Goal: Information Seeking & Learning: Learn about a topic

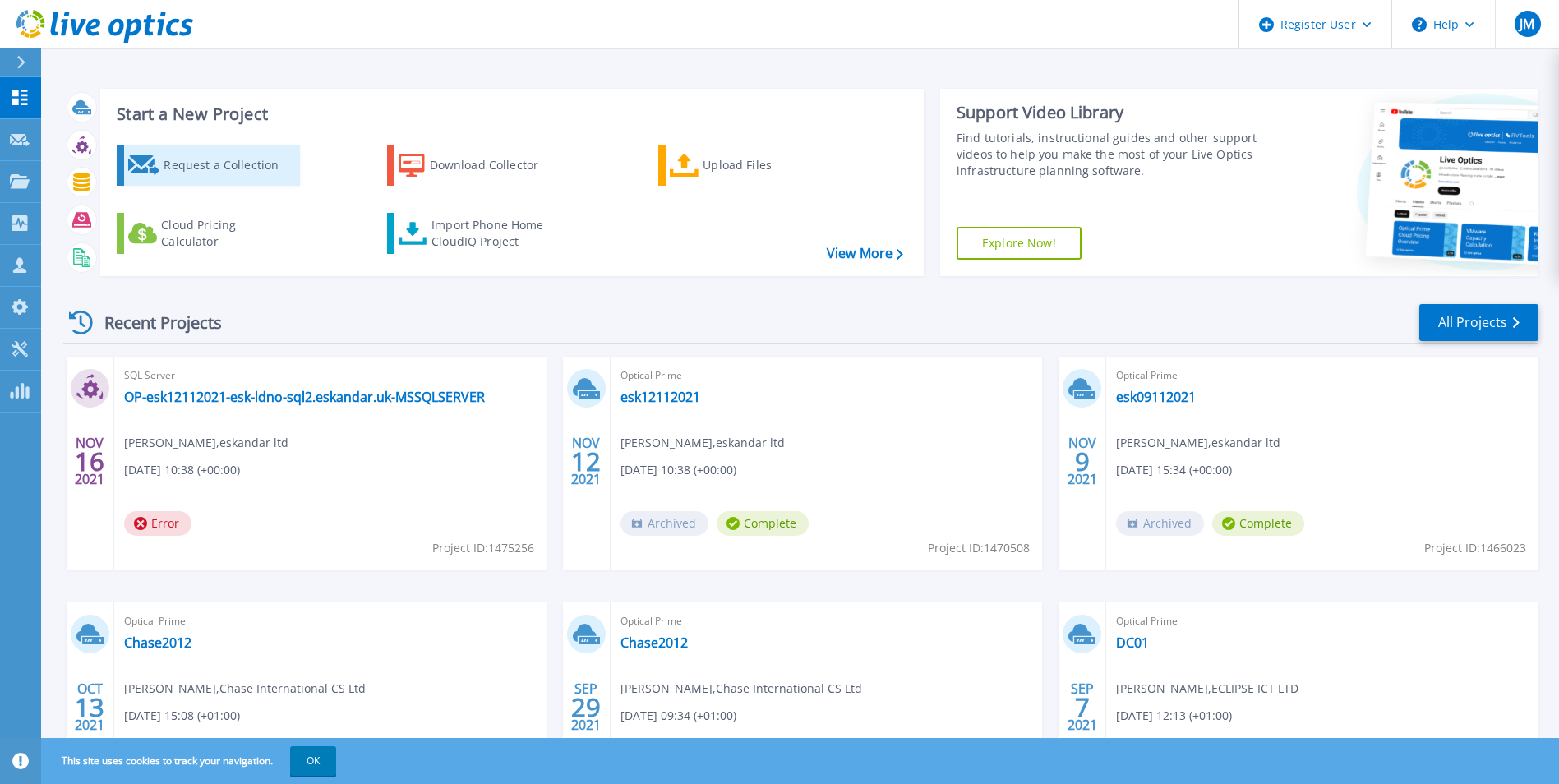
click at [230, 165] on div "Request a Collection" at bounding box center [229, 165] width 131 height 33
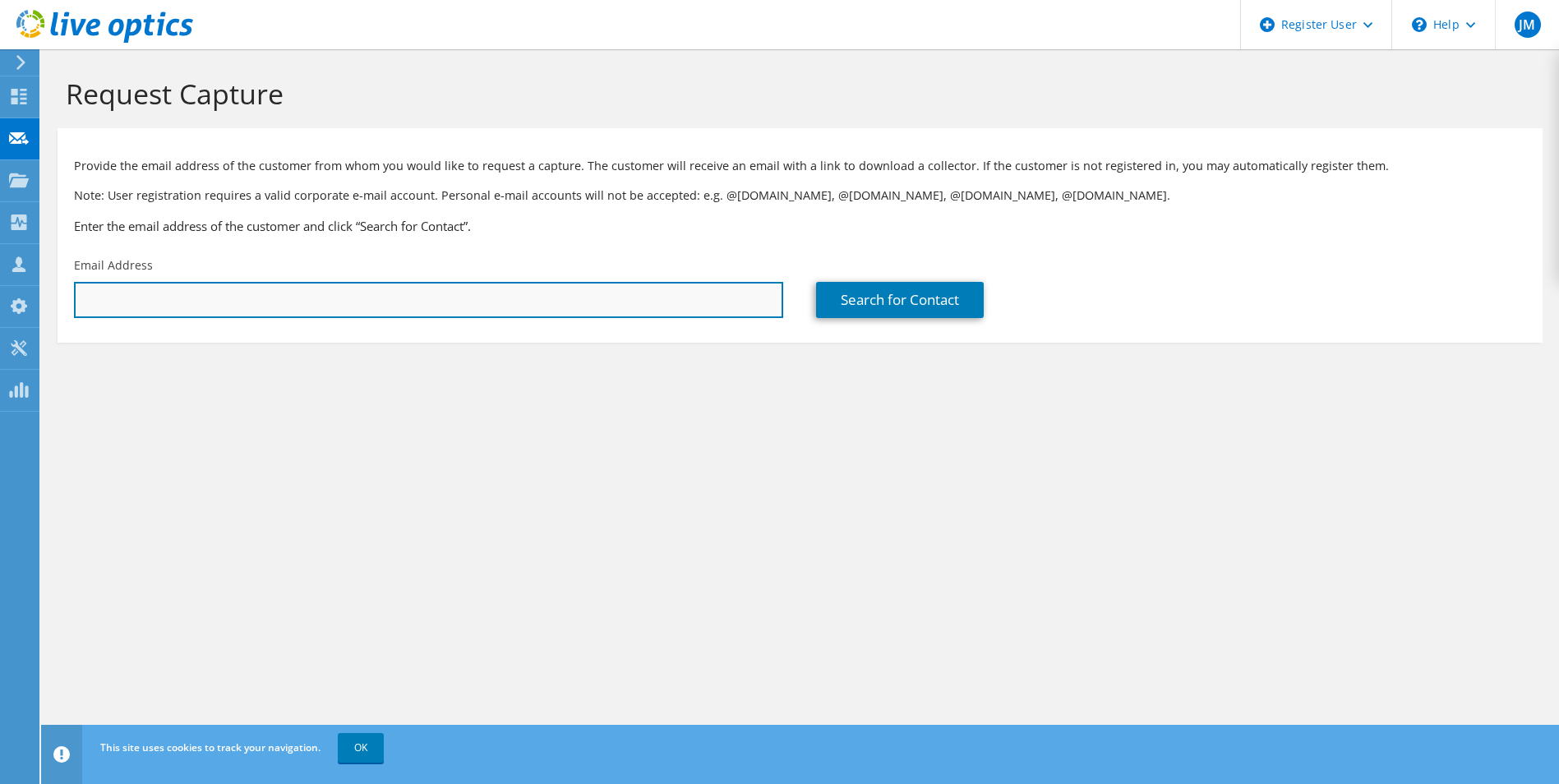
click at [190, 308] on input "text" at bounding box center [429, 299] width 709 height 36
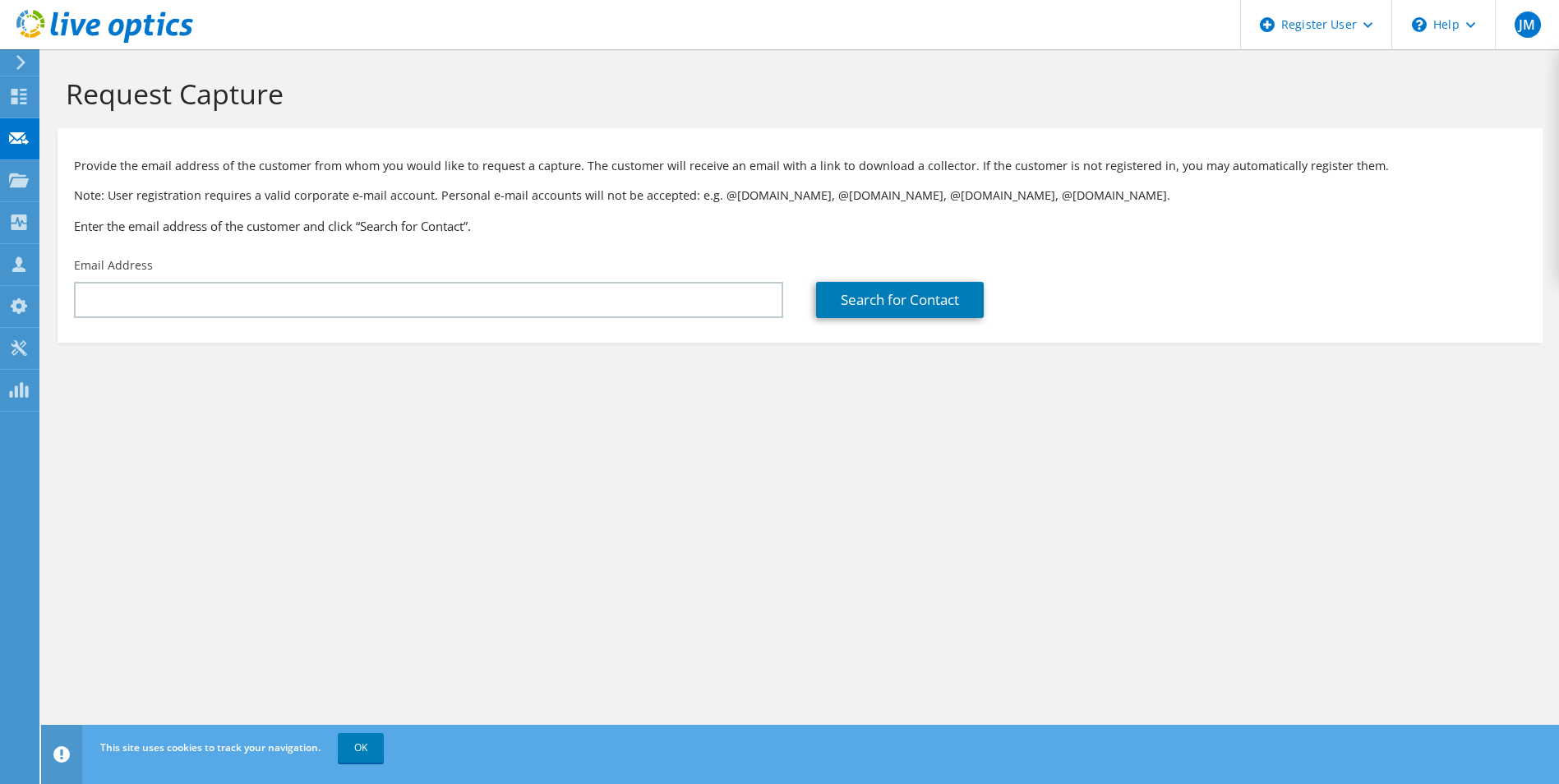
click at [470, 398] on section "Request Capture Provide the email address of the customer from whom you would l…" at bounding box center [800, 237] width 1518 height 375
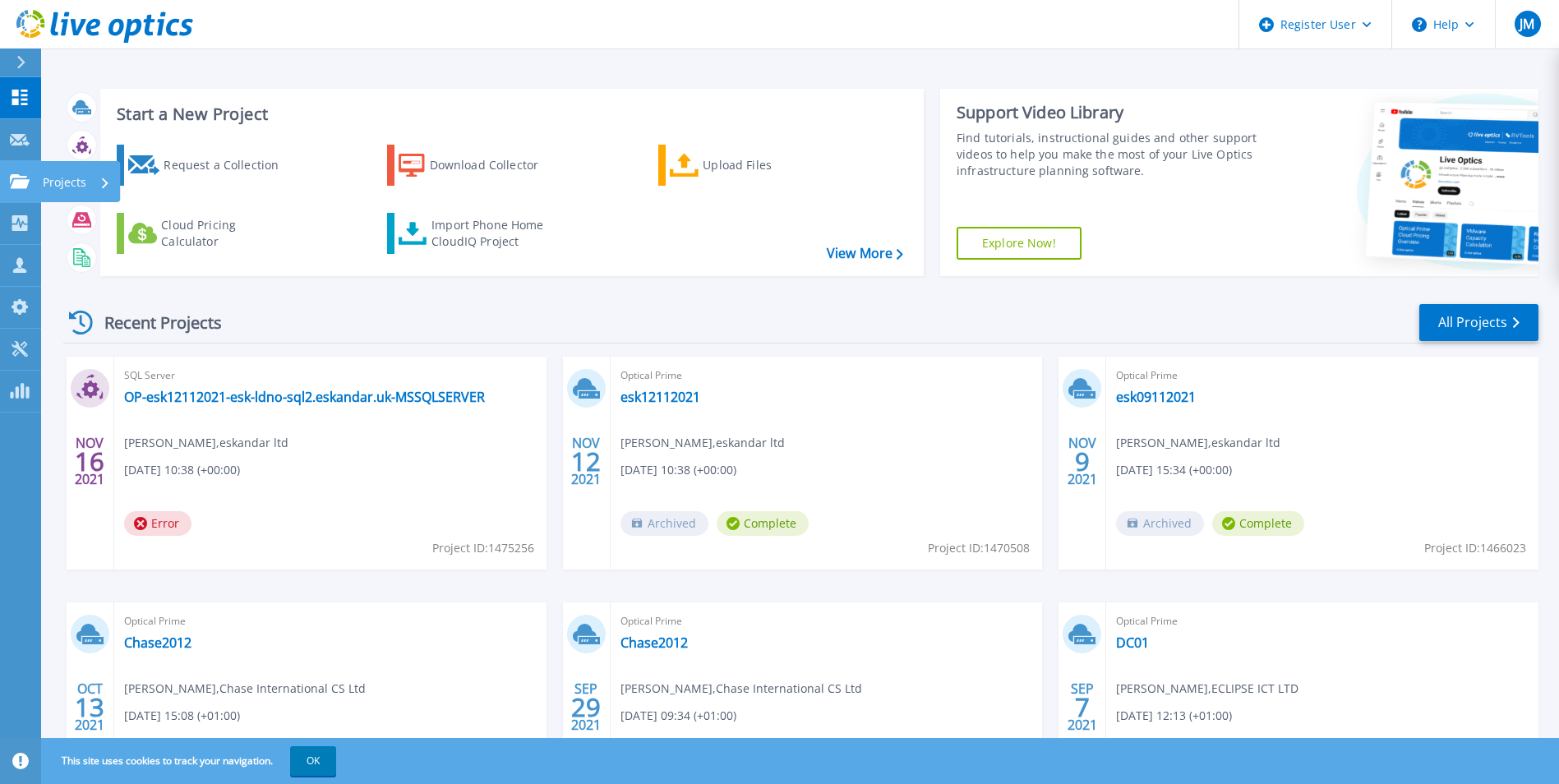
click at [83, 184] on p "Projects" at bounding box center [64, 182] width 43 height 43
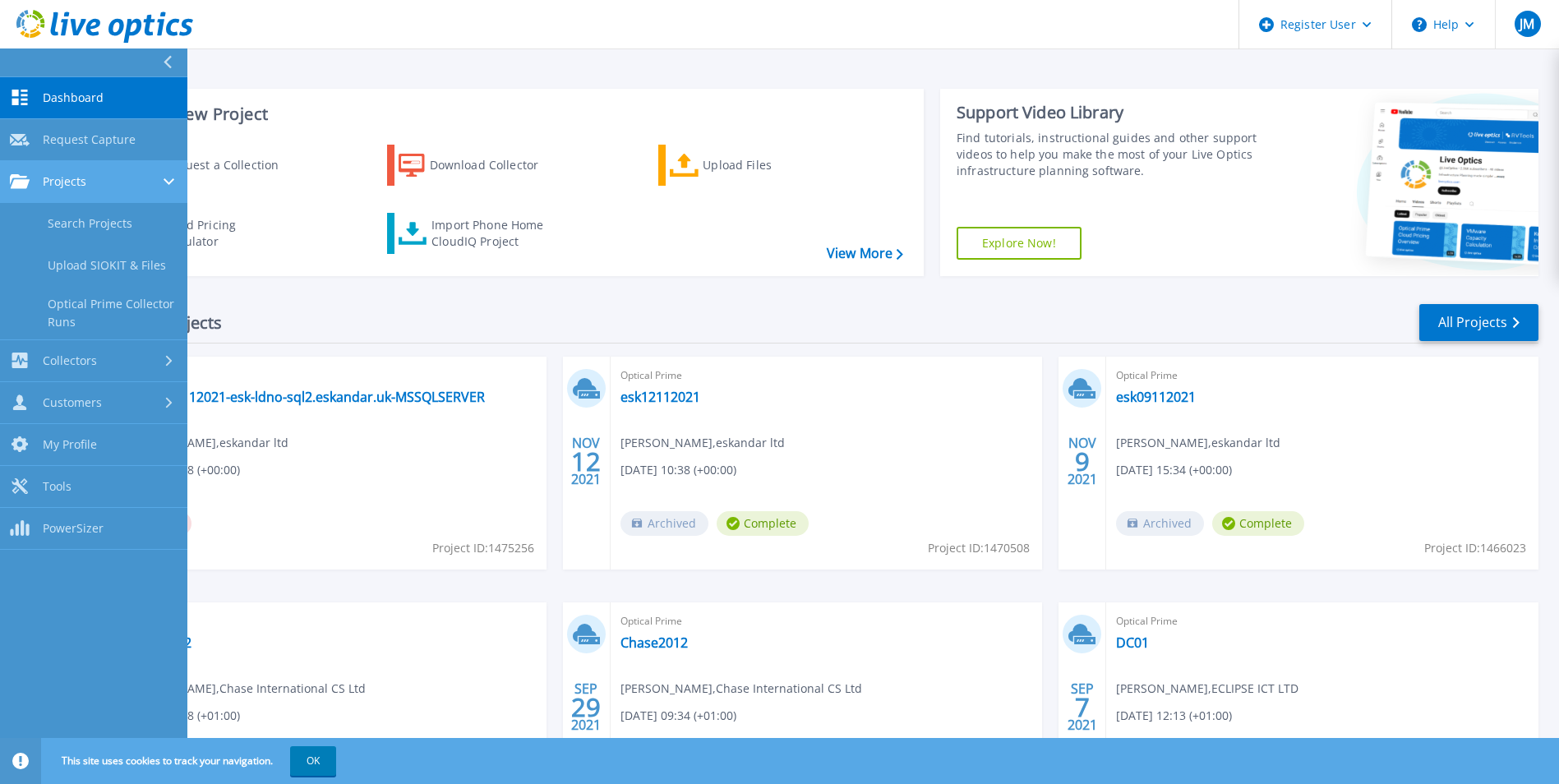
click at [151, 185] on div "Projects" at bounding box center [94, 182] width 168 height 15
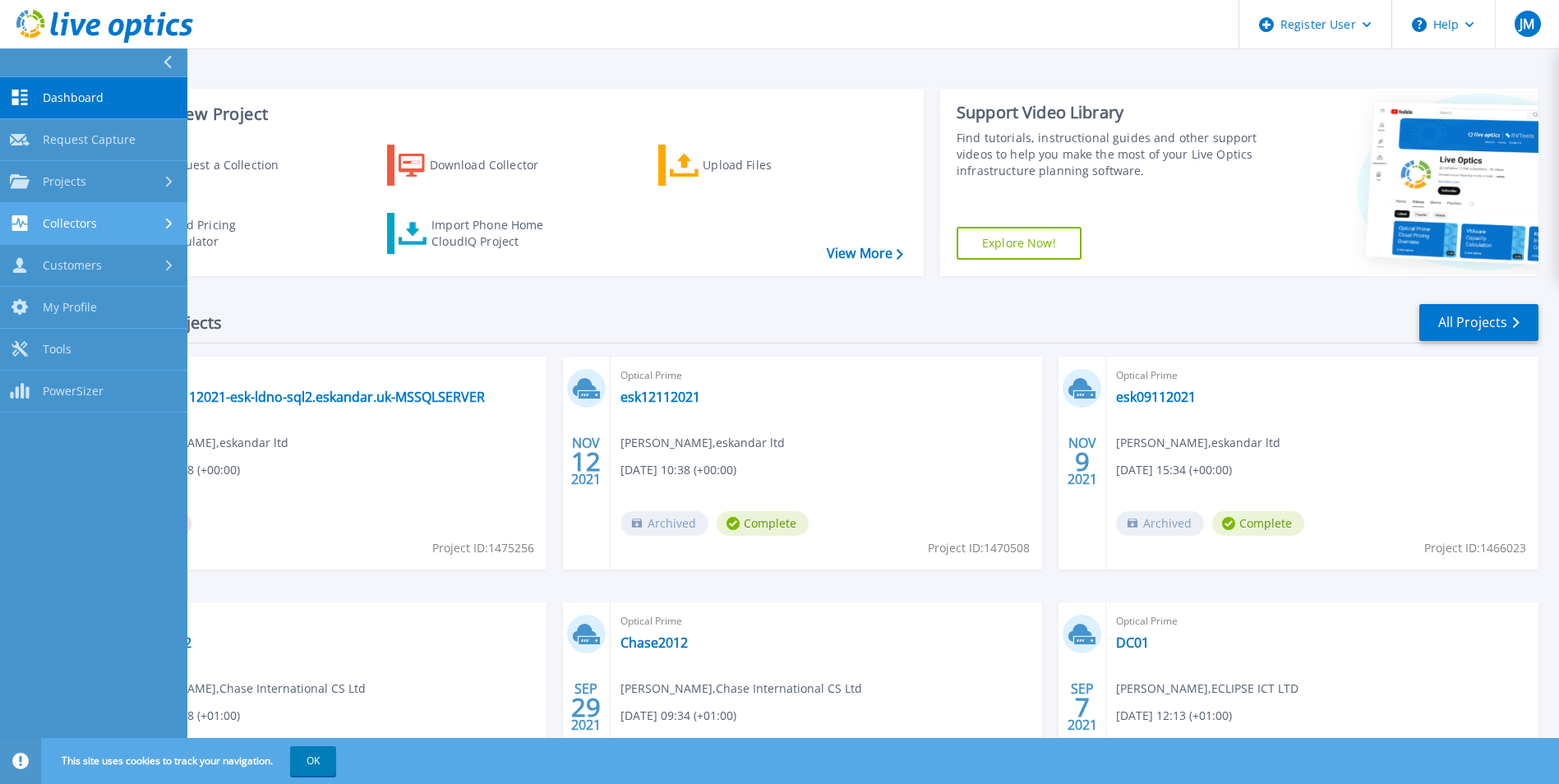
click at [88, 216] on span "Collectors" at bounding box center [70, 223] width 54 height 15
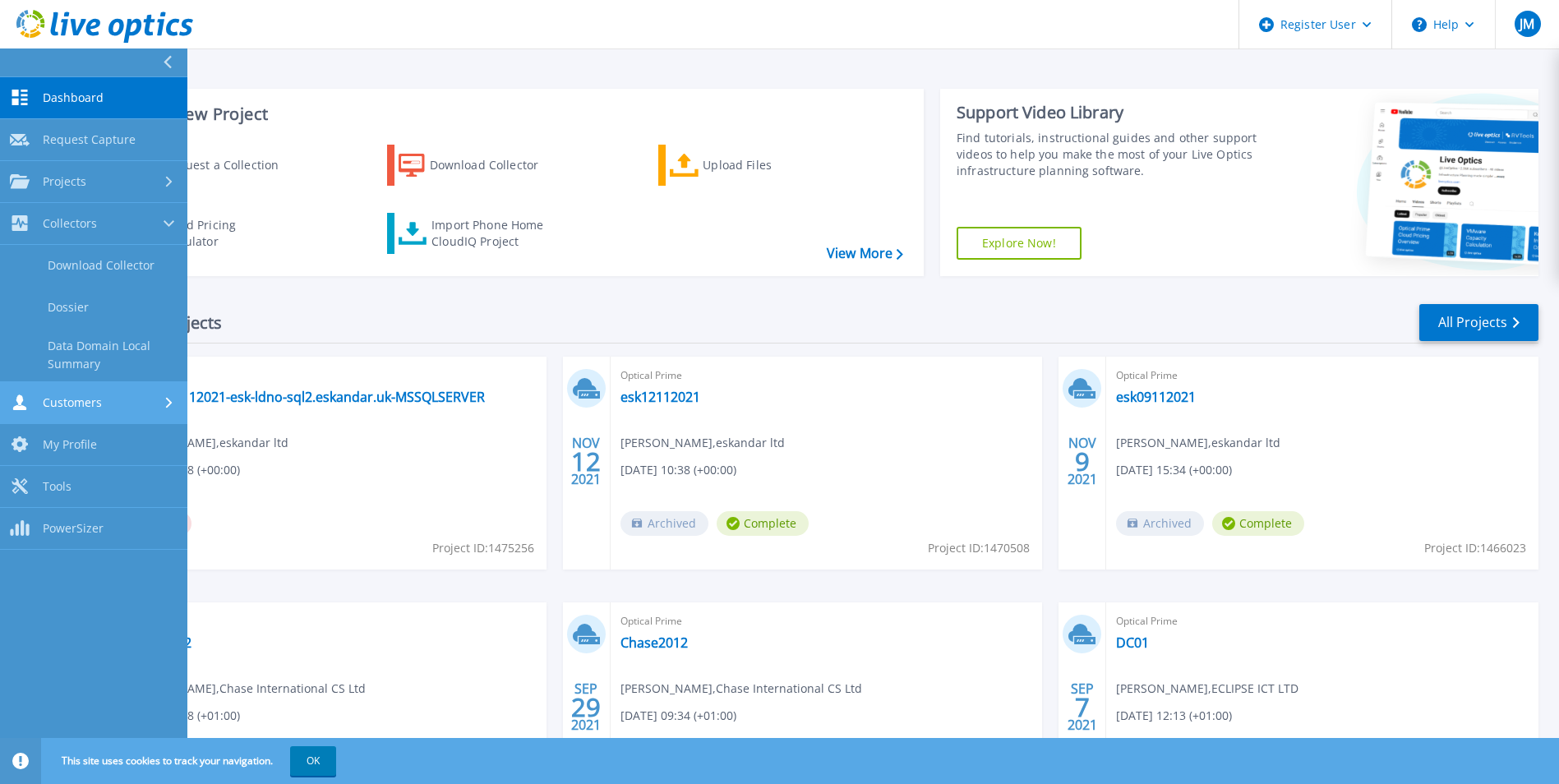
click at [84, 399] on span "Customers" at bounding box center [73, 402] width 59 height 15
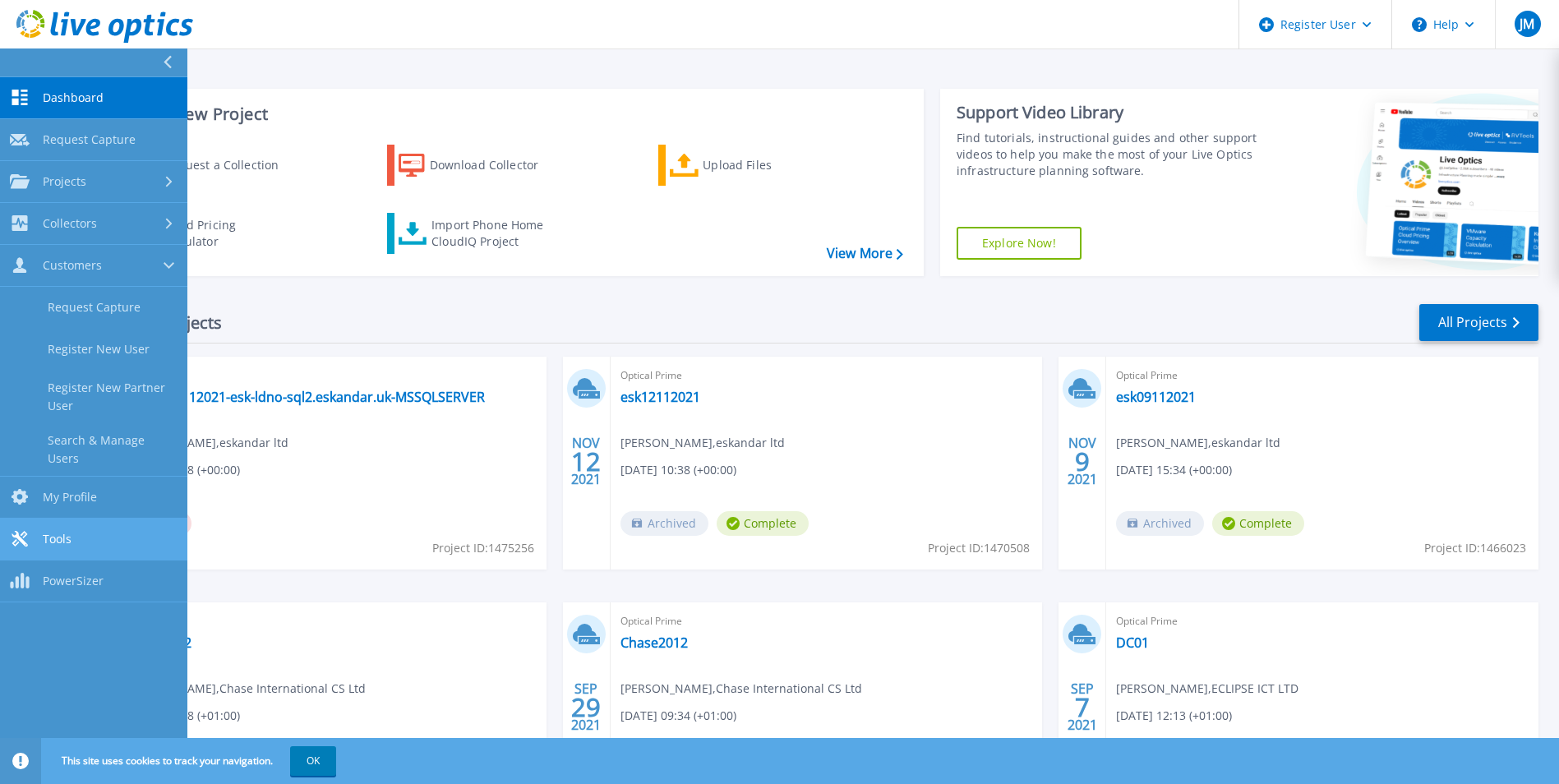
click at [69, 532] on span "Tools" at bounding box center [57, 539] width 28 height 15
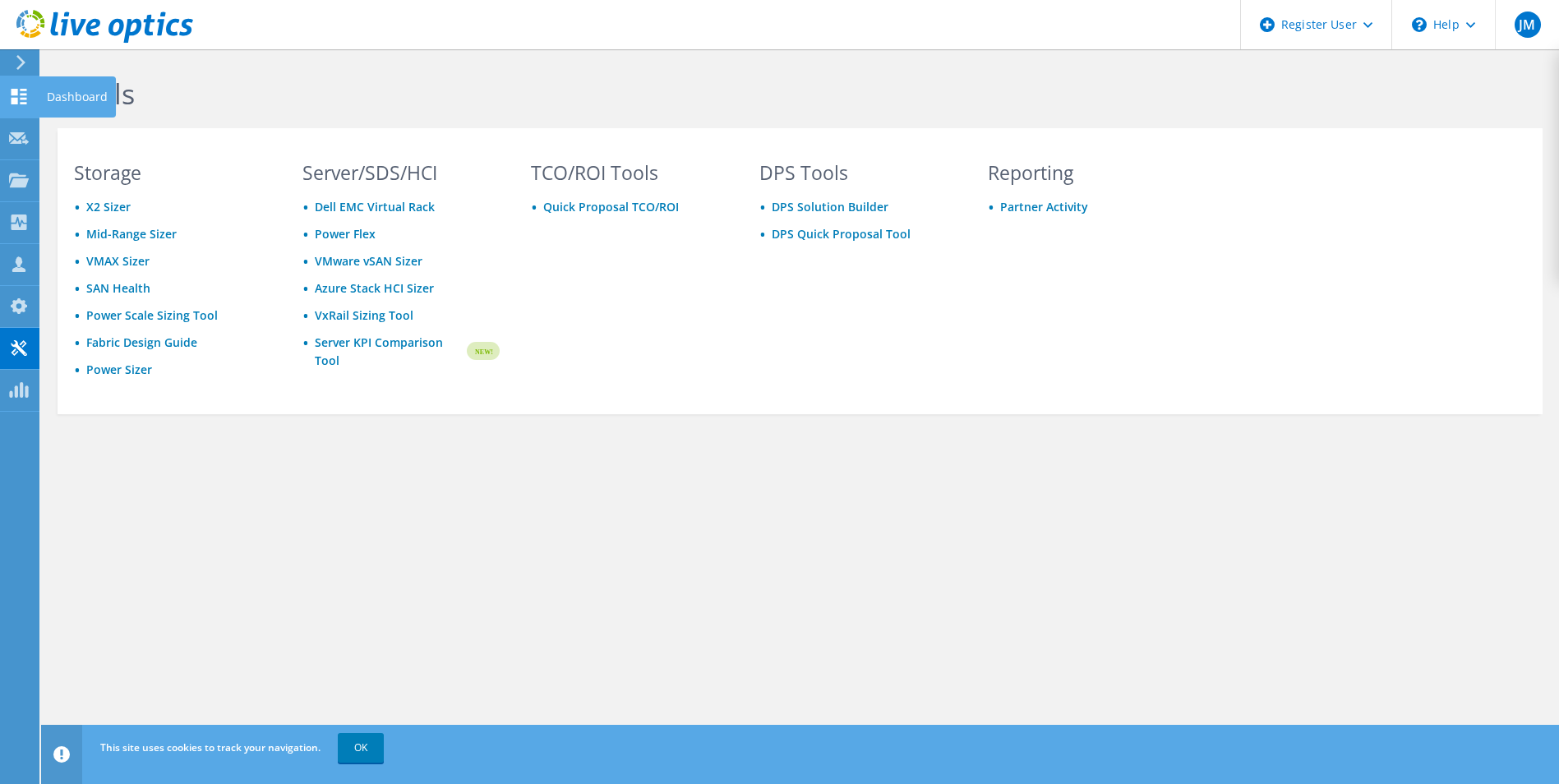
click at [17, 98] on use at bounding box center [19, 96] width 16 height 16
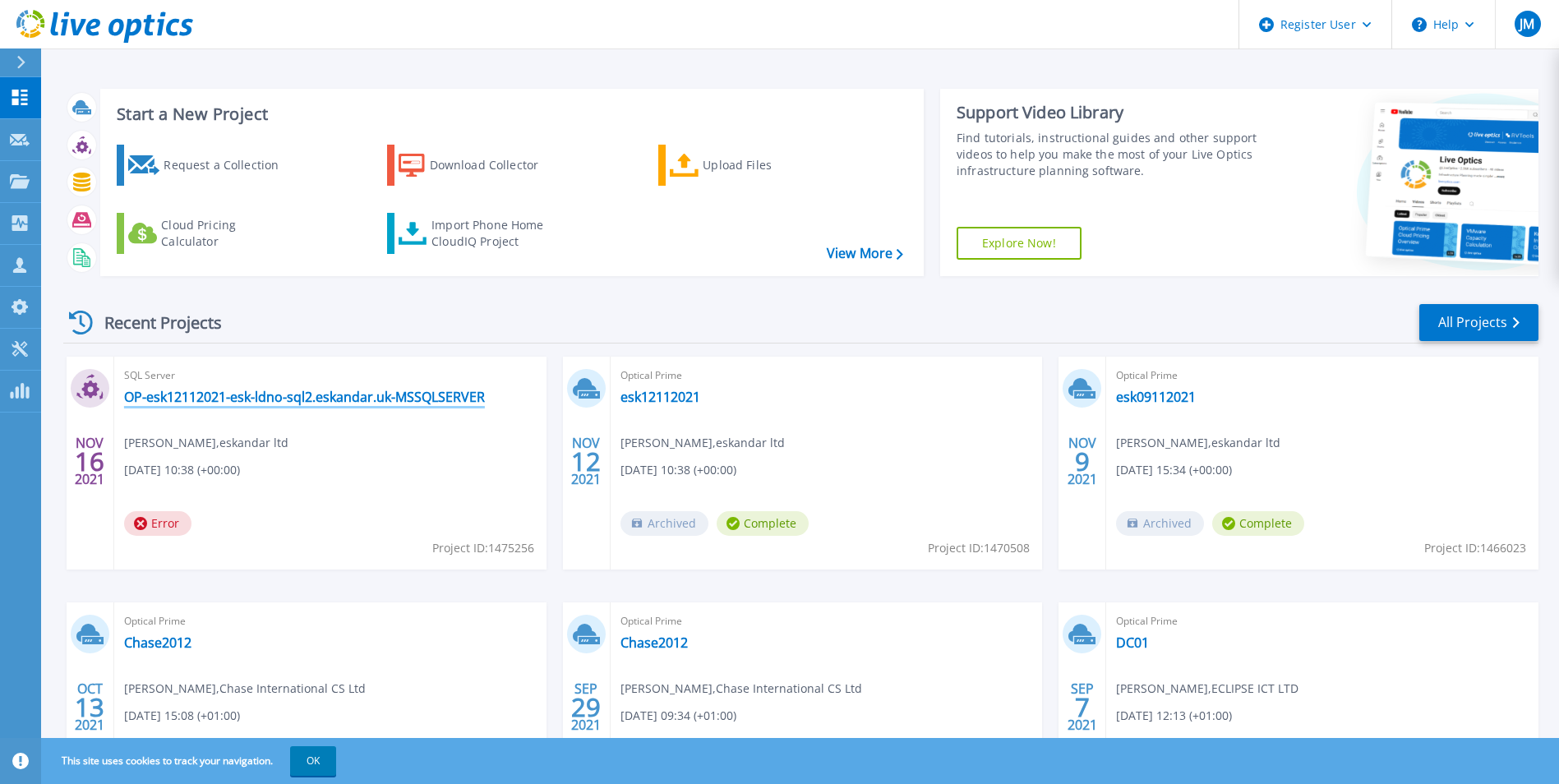
click at [314, 398] on link "OP-esk12112021-esk-ldno-sql2.eskandar.uk-MSSQLSERVER" at bounding box center [304, 397] width 361 height 17
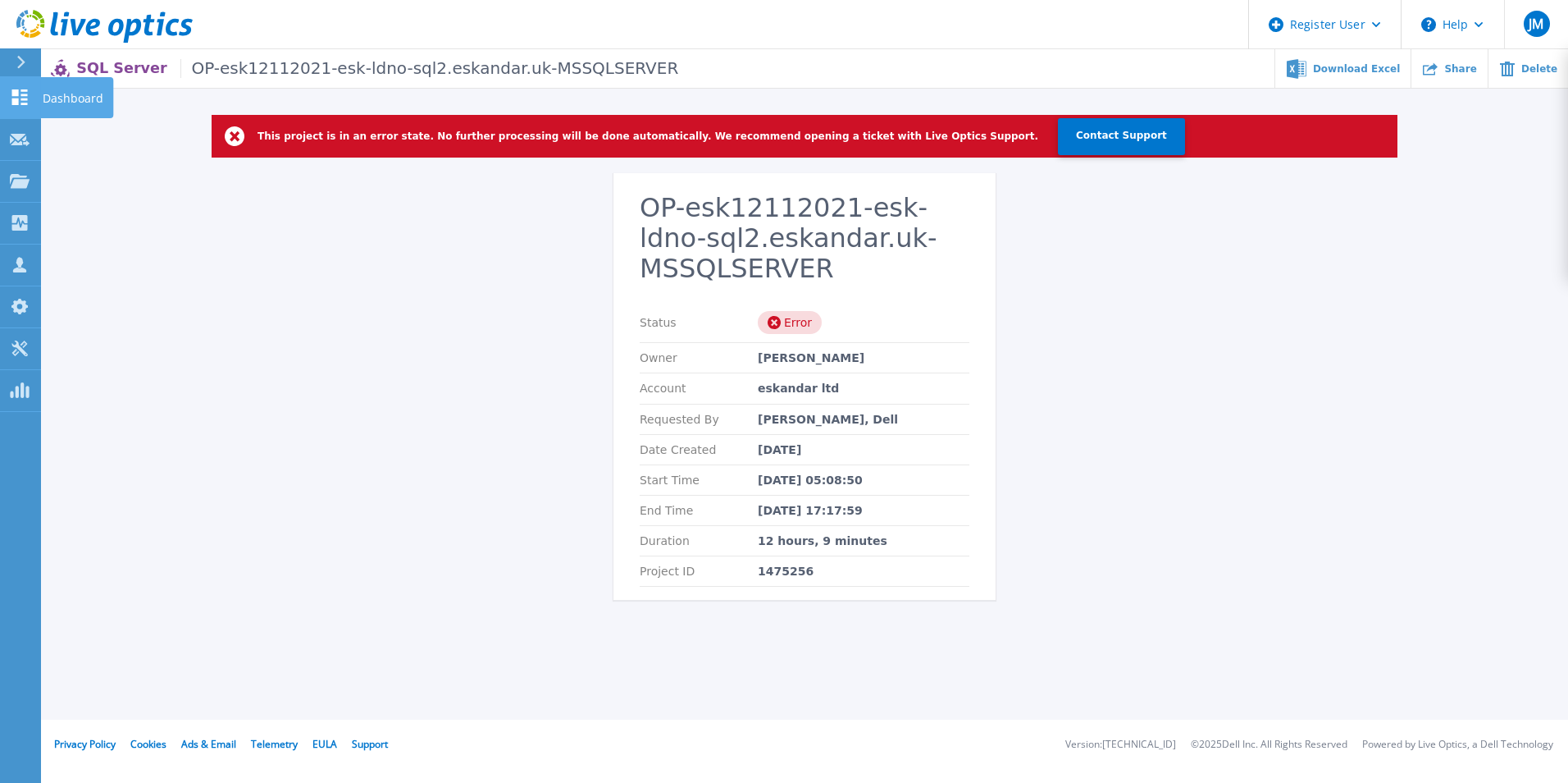
click at [23, 94] on icon at bounding box center [19, 97] width 16 height 16
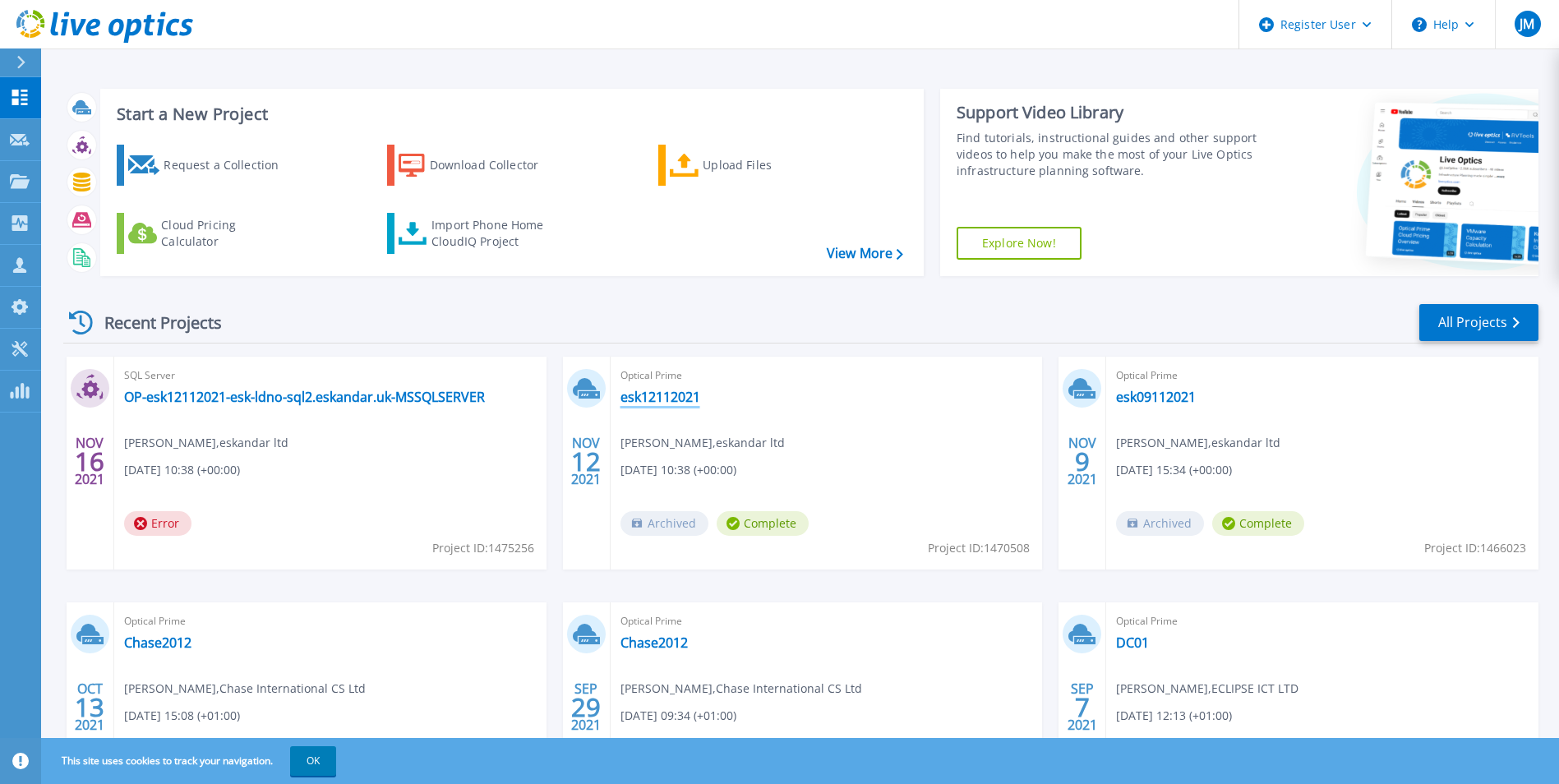
click at [668, 400] on link "esk12112021" at bounding box center [660, 397] width 80 height 17
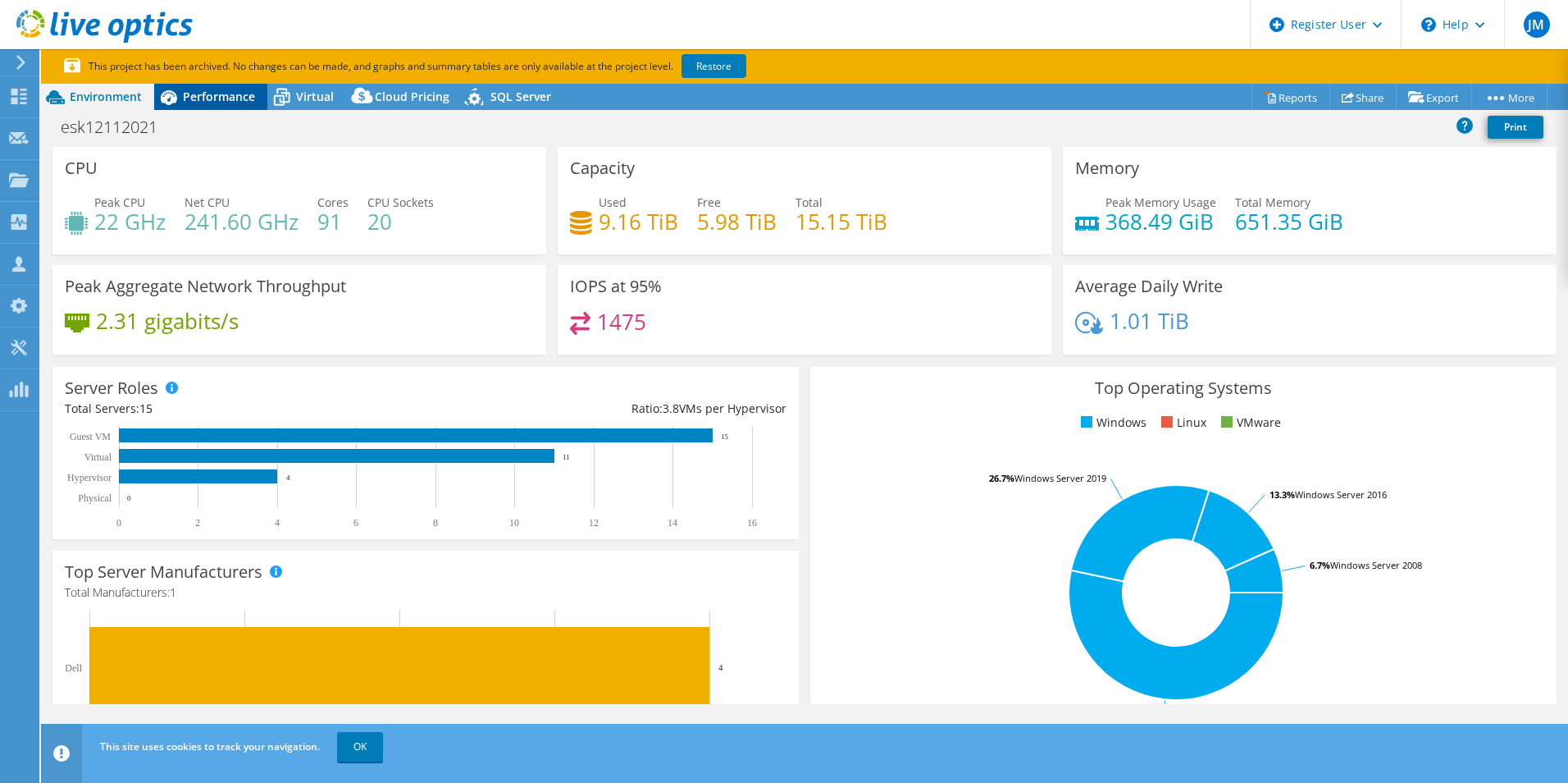
click at [214, 97] on span "Performance" at bounding box center [219, 96] width 72 height 16
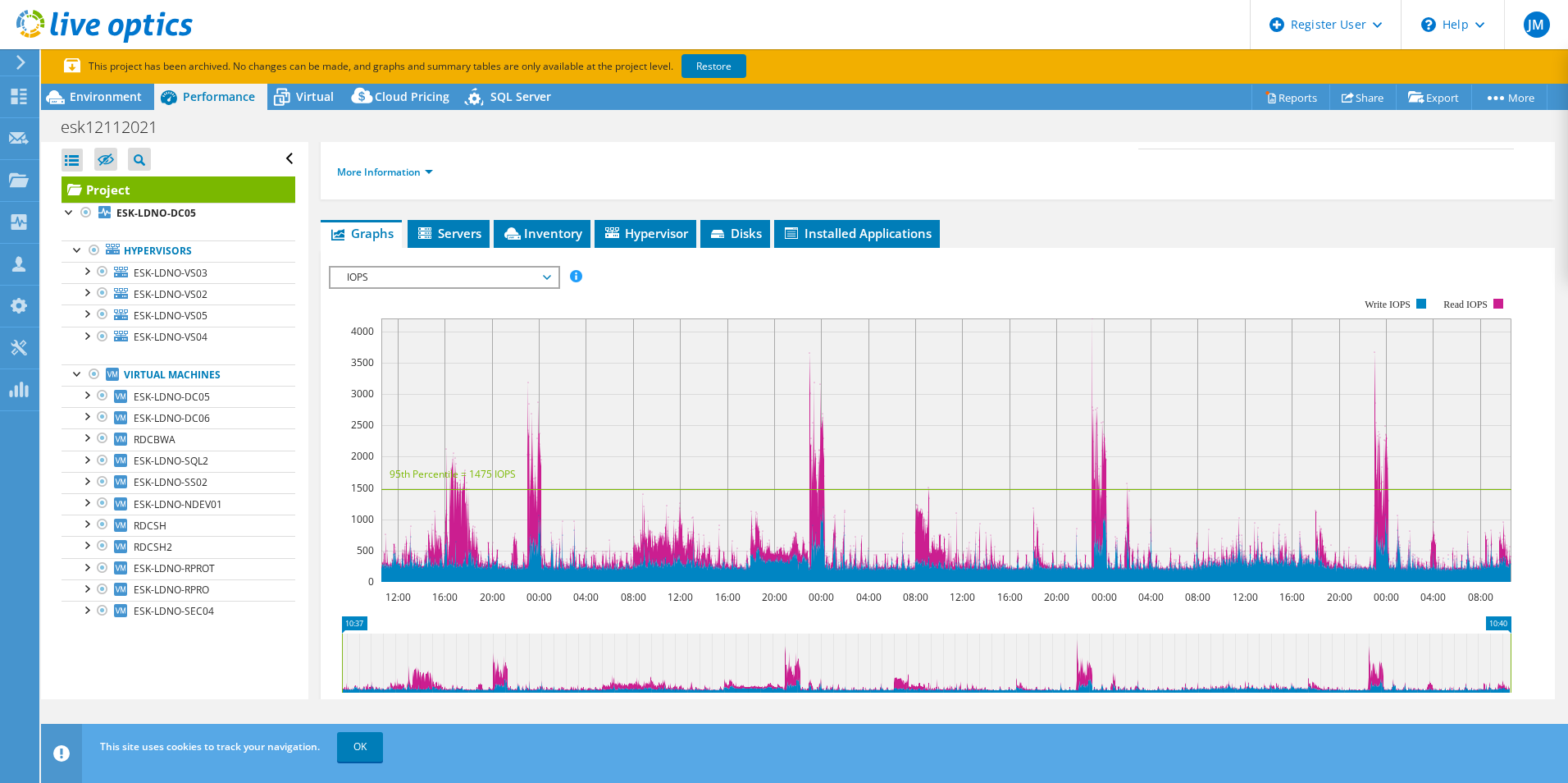
scroll to position [248, 0]
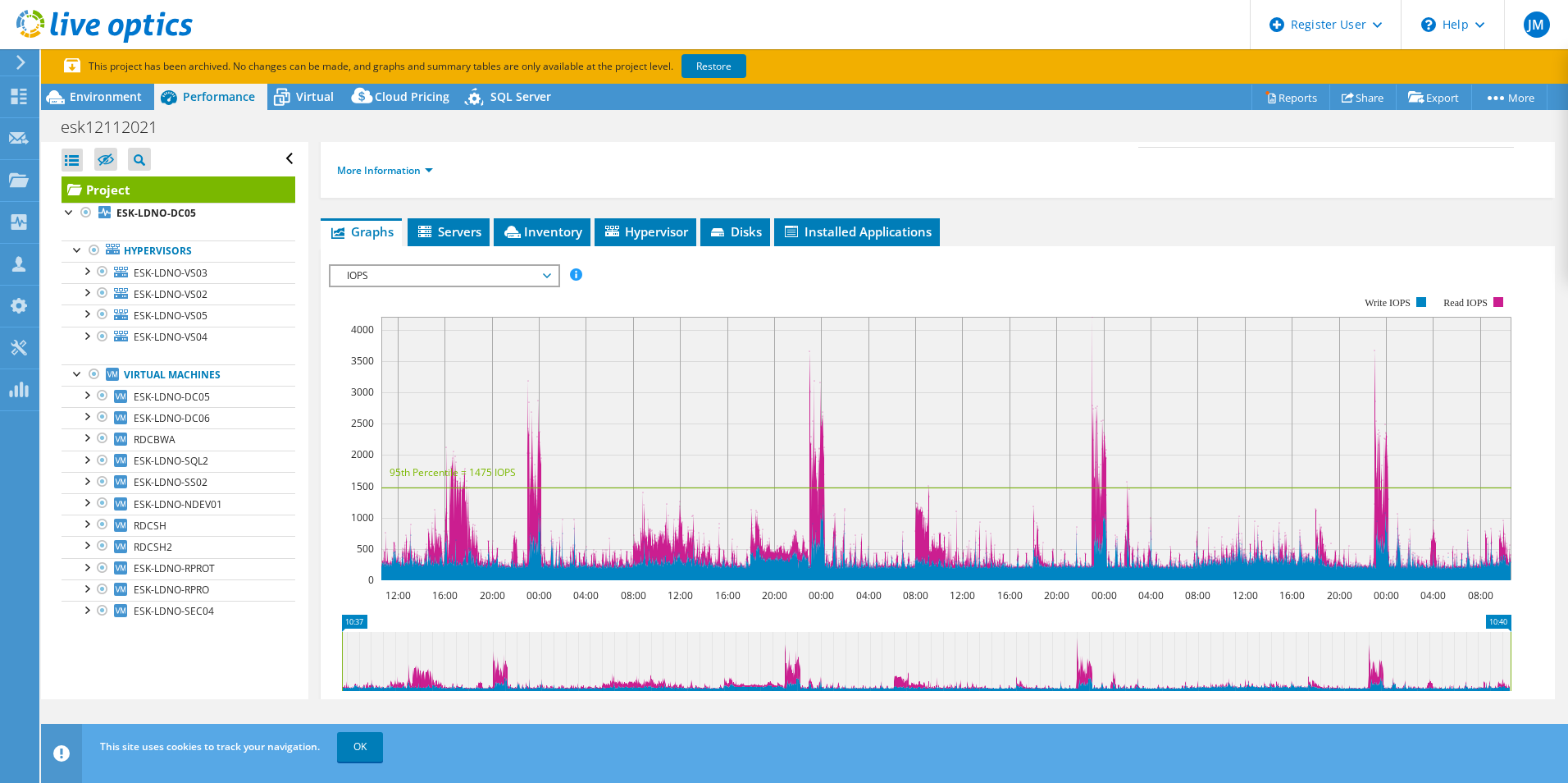
click at [550, 266] on span "IOPS" at bounding box center [444, 275] width 211 height 19
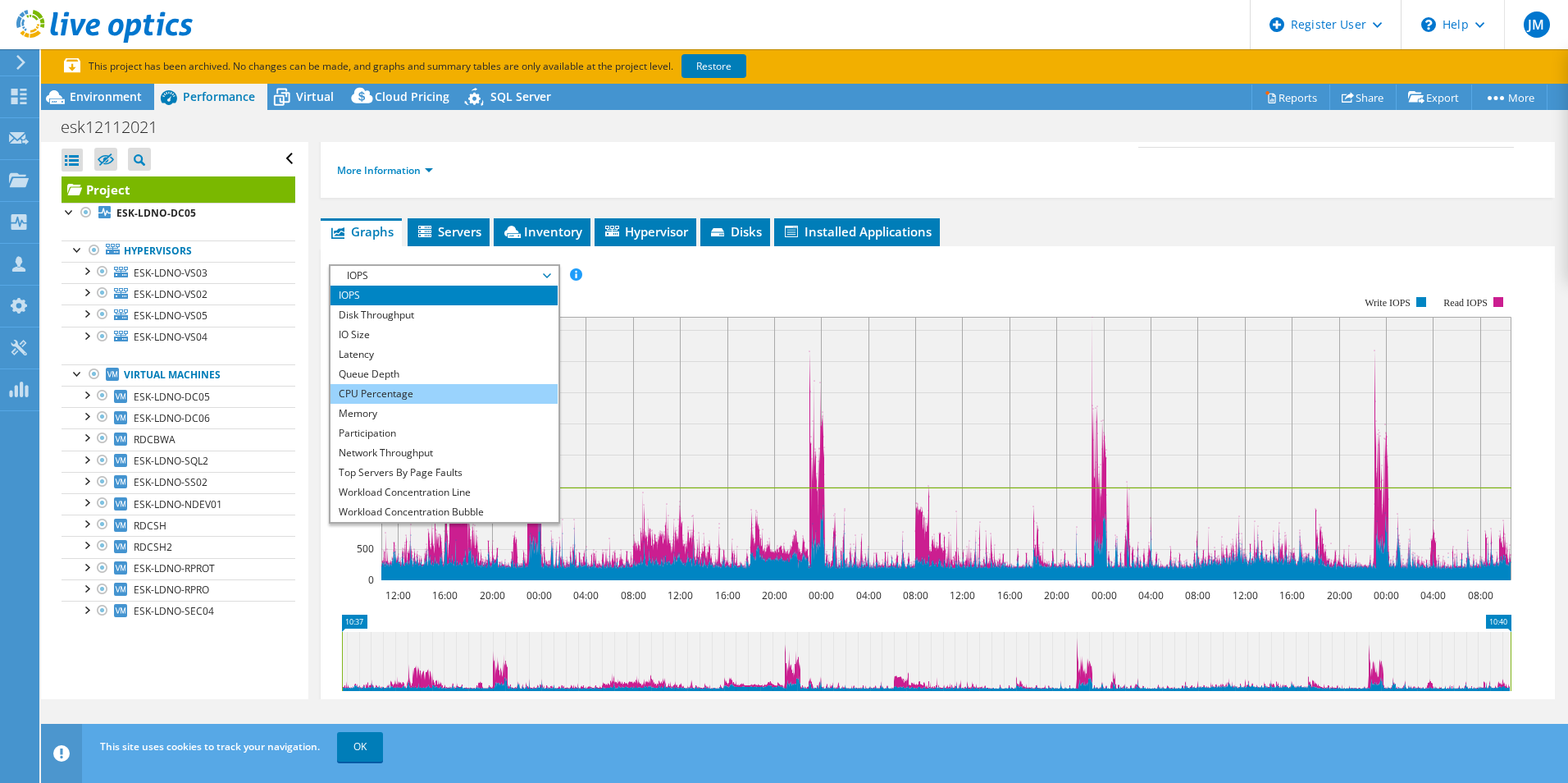
click at [381, 384] on li "CPU Percentage" at bounding box center [444, 393] width 227 height 19
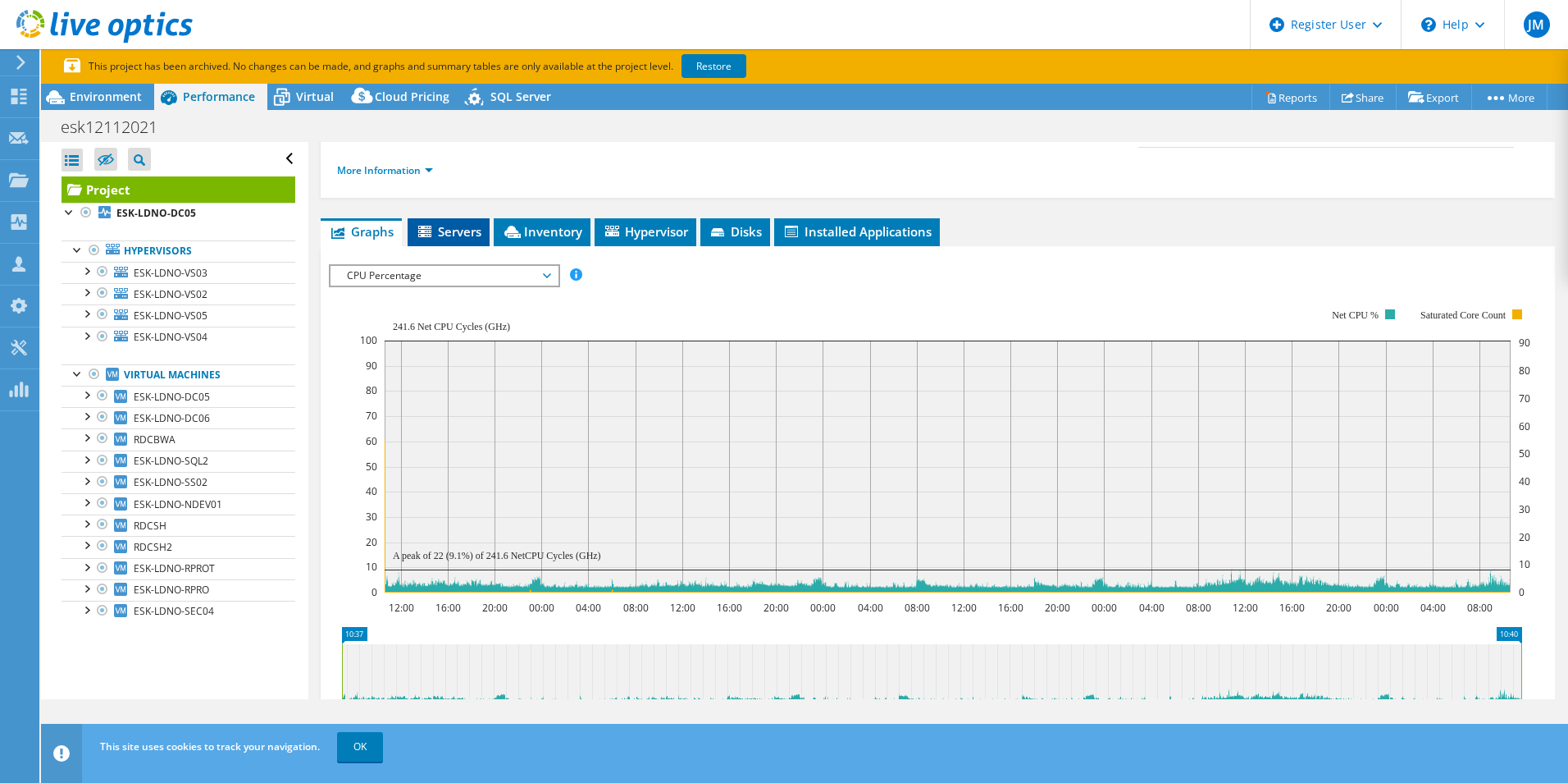
click at [455, 223] on span "Servers" at bounding box center [449, 231] width 66 height 17
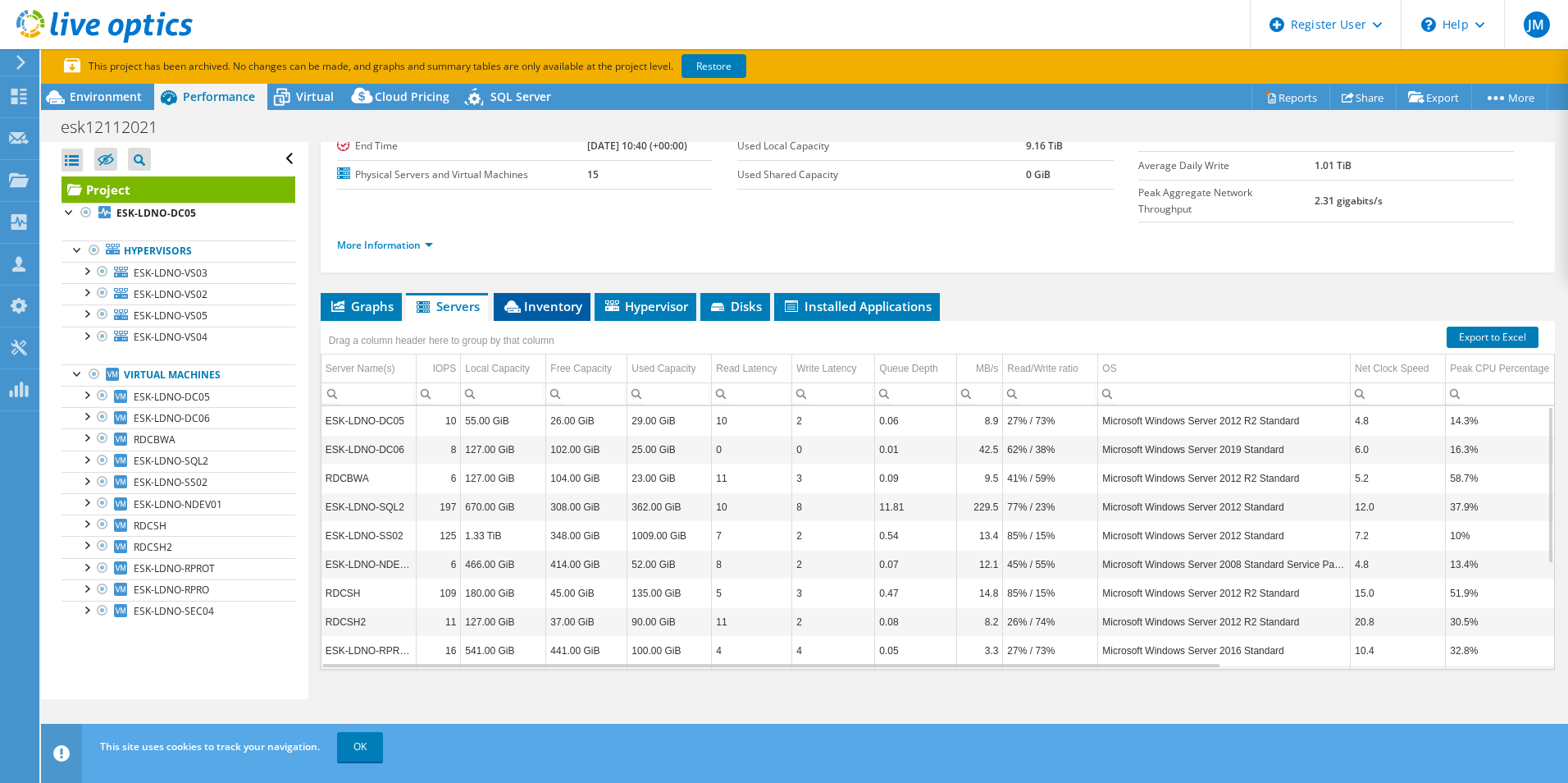
click at [547, 298] on span "Inventory" at bounding box center [543, 306] width 81 height 17
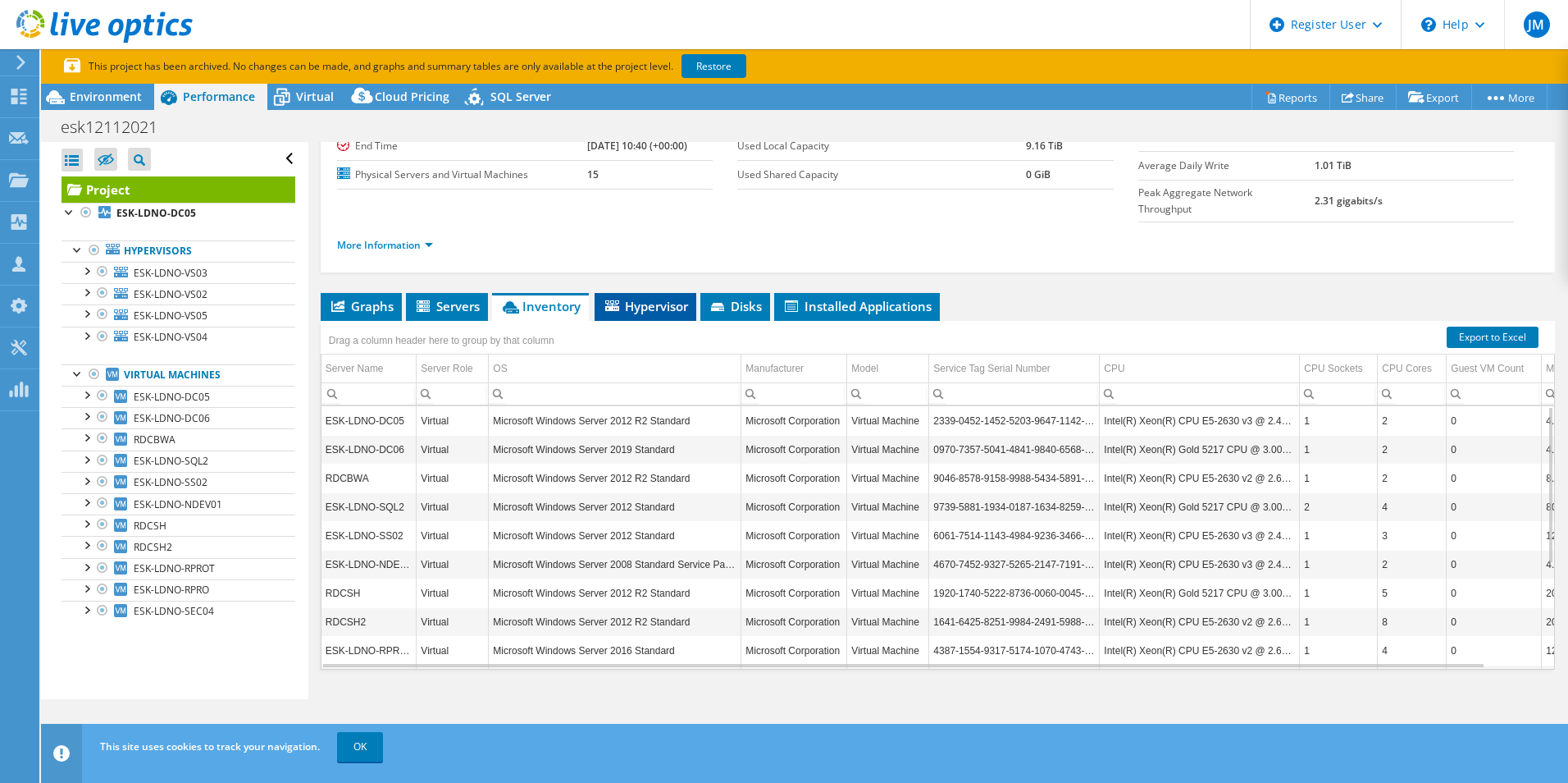
click at [642, 298] on span "Hypervisor" at bounding box center [645, 306] width 85 height 17
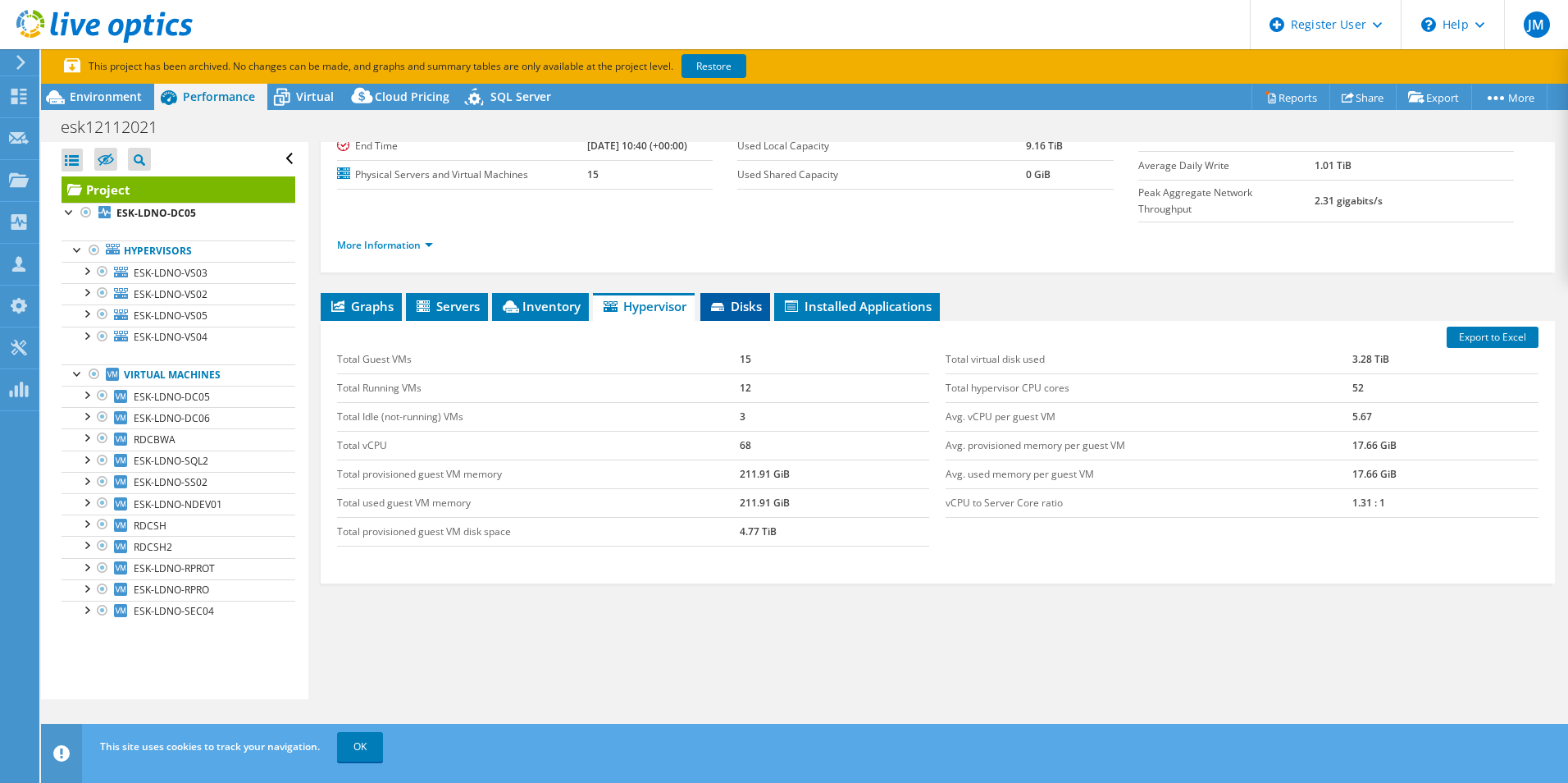
click at [749, 298] on span "Disks" at bounding box center [735, 306] width 53 height 17
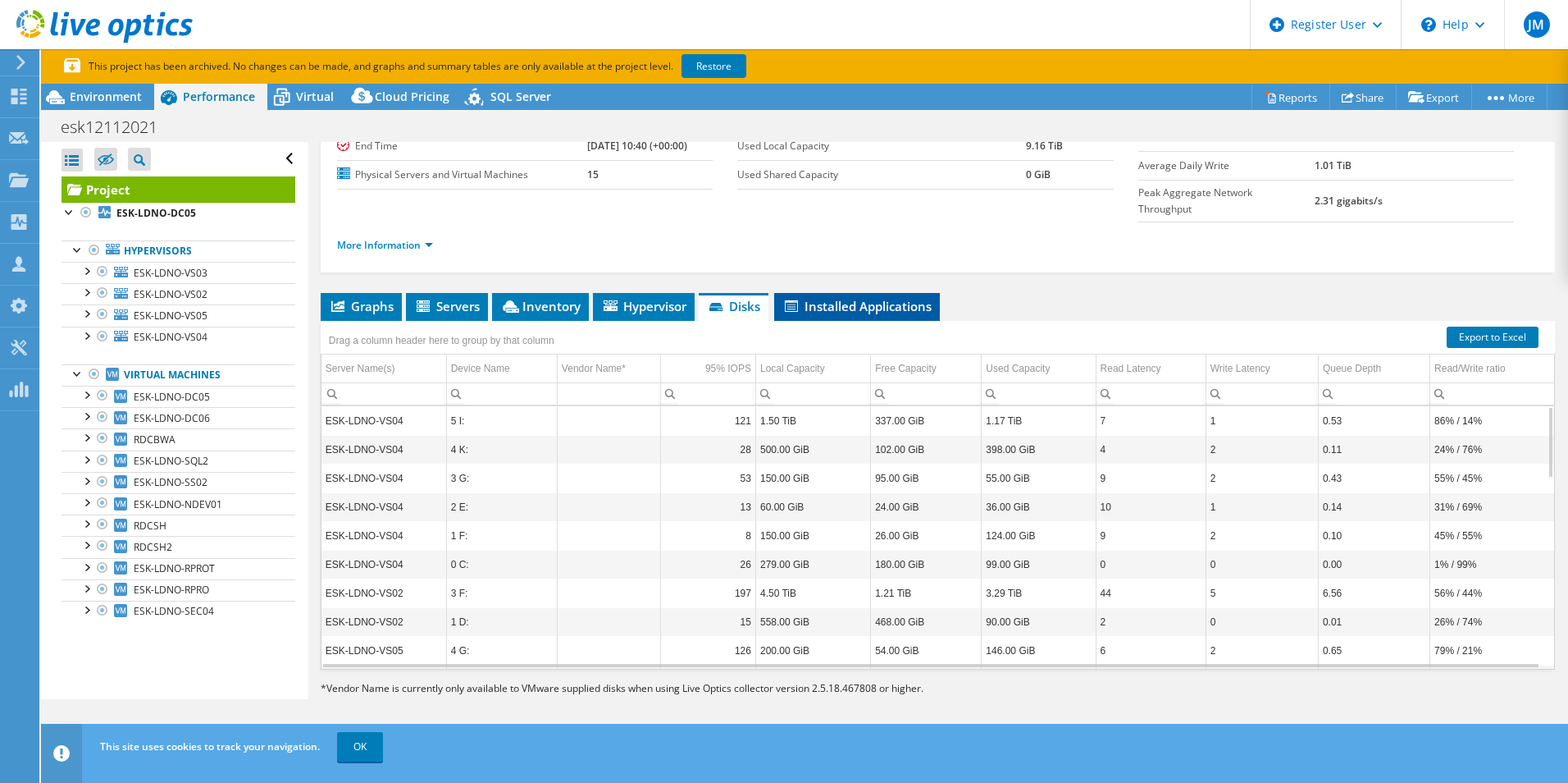
click at [888, 298] on span "Installed Applications" at bounding box center [857, 306] width 149 height 17
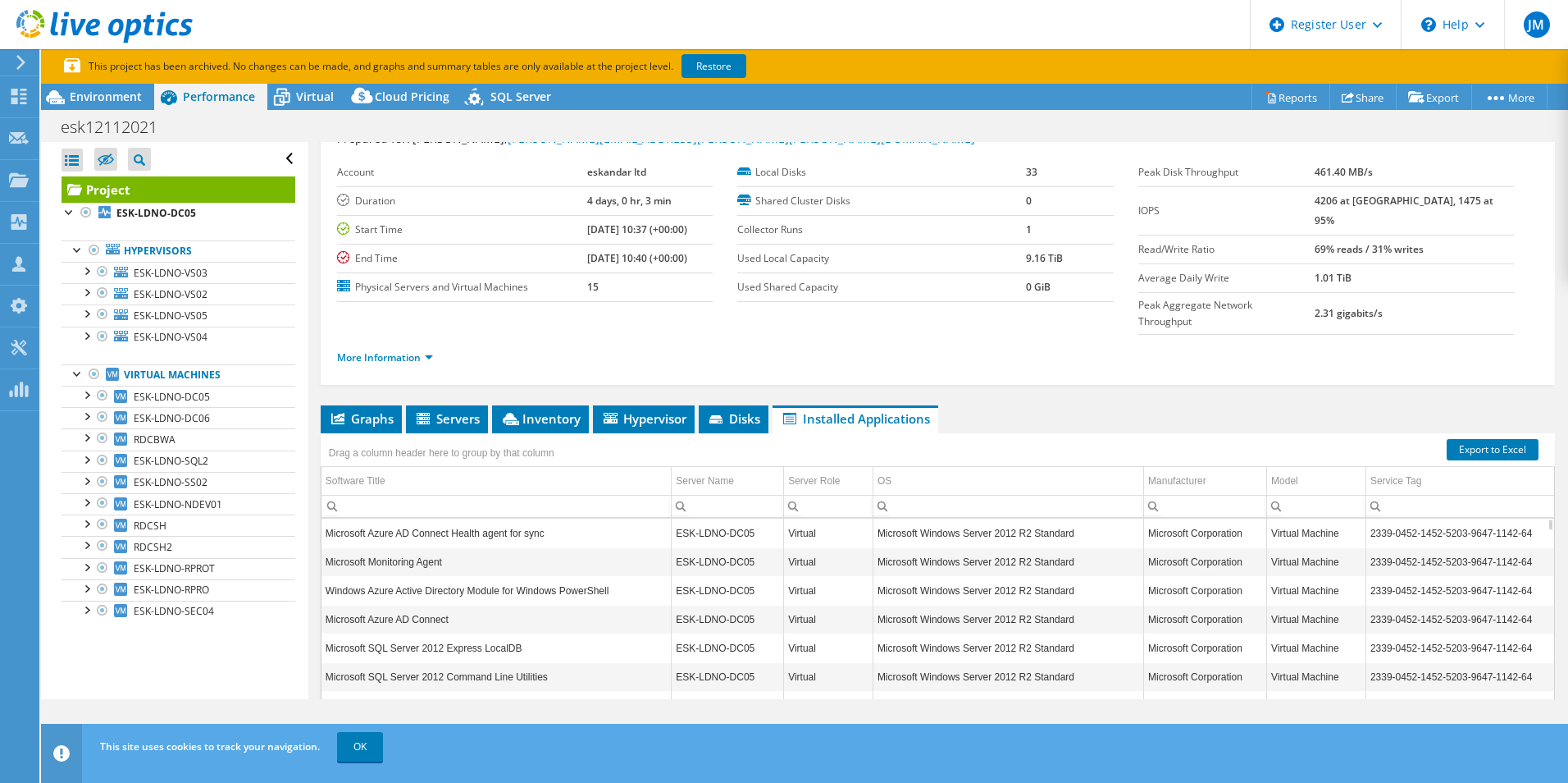
scroll to position [0, 0]
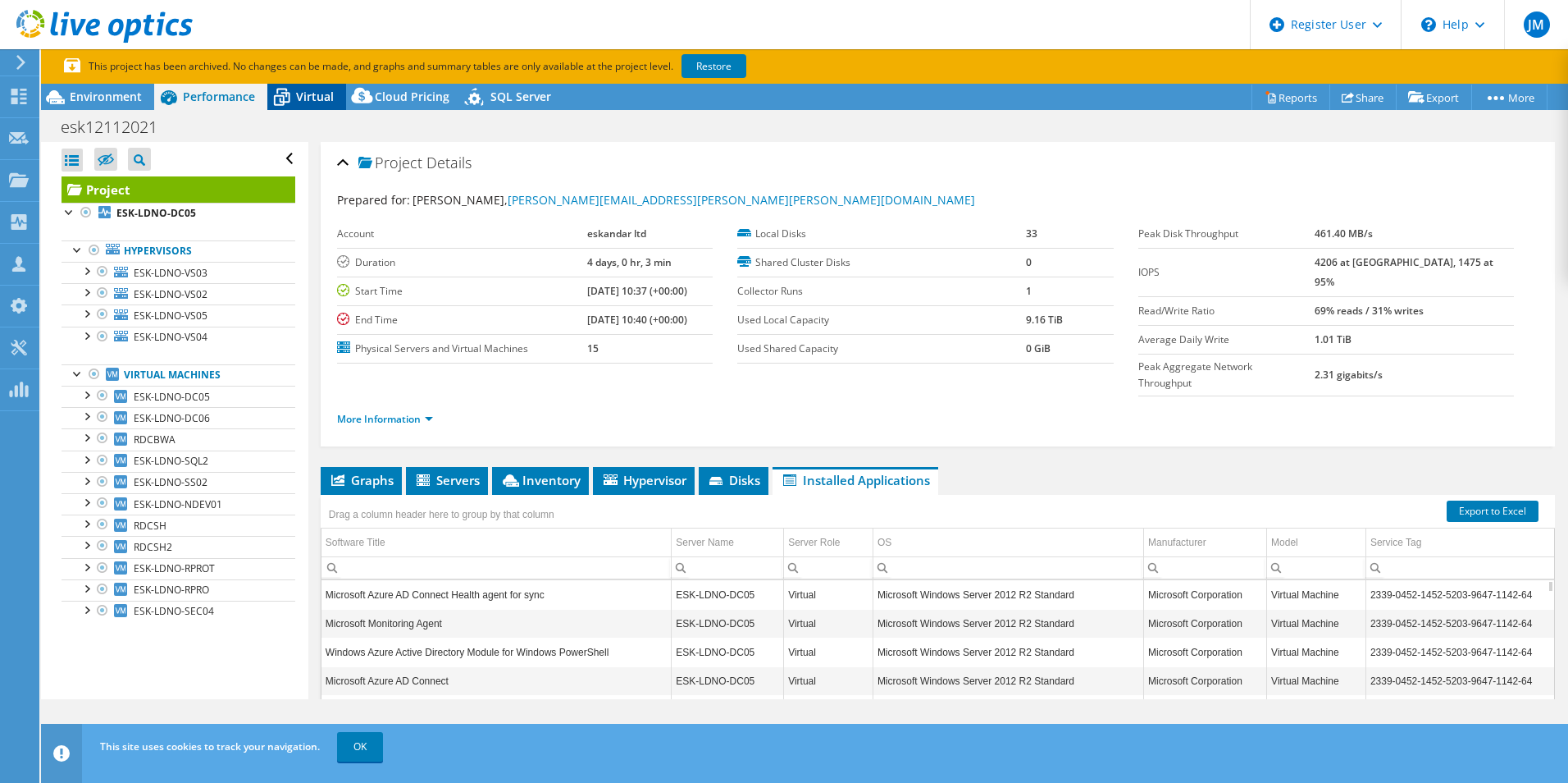
click at [308, 97] on span "Virtual" at bounding box center [314, 96] width 38 height 16
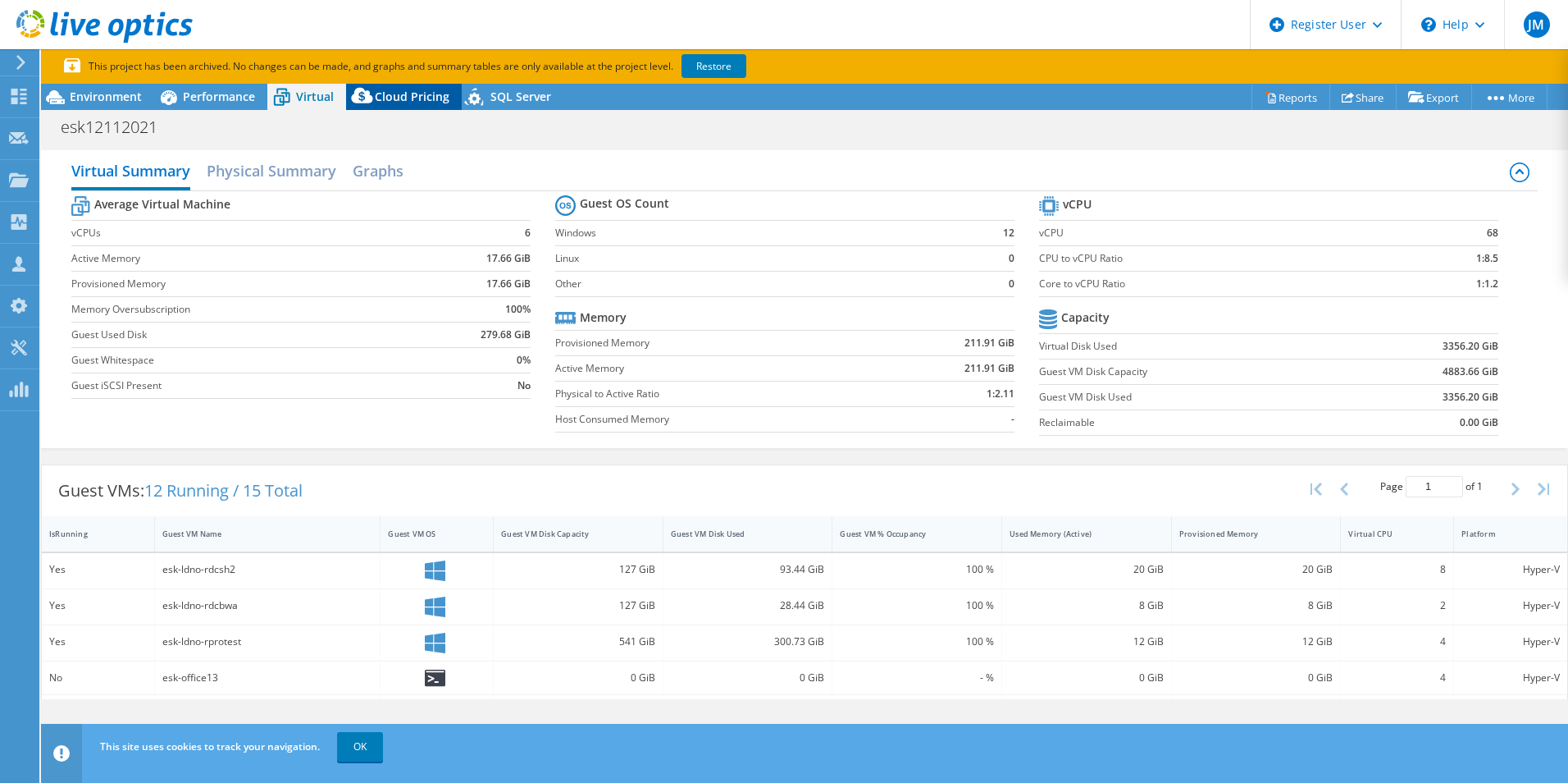
click at [426, 97] on span "Cloud Pricing" at bounding box center [411, 96] width 74 height 16
